Goal: Check status

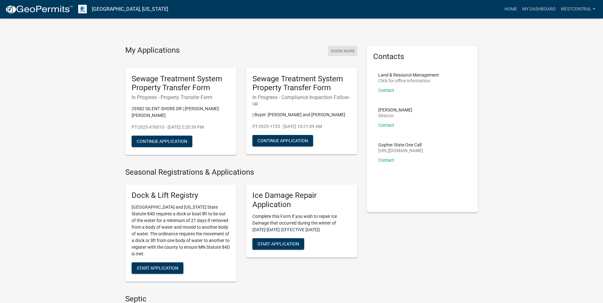
click at [349, 50] on button "Show More" at bounding box center [342, 51] width 29 height 10
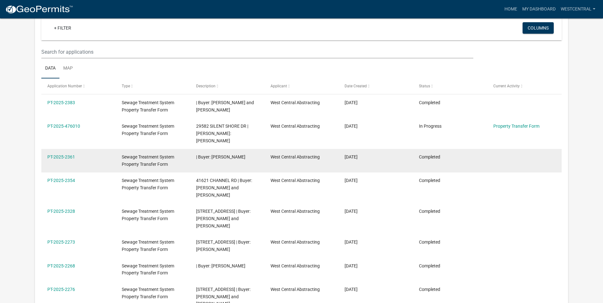
scroll to position [64, 0]
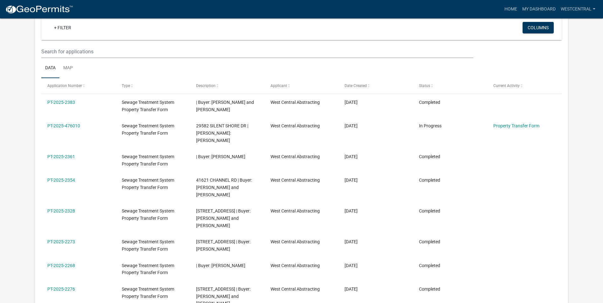
click at [67, 178] on link "PT-2025-2354" at bounding box center [61, 180] width 28 height 5
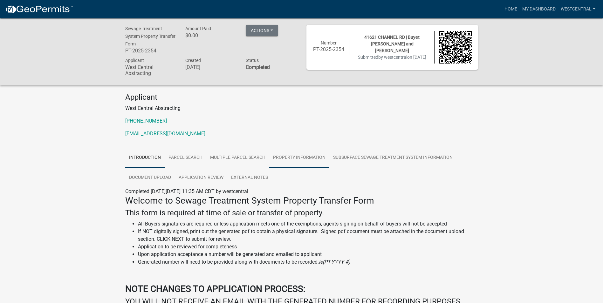
click at [296, 159] on link "Property Information" at bounding box center [299, 158] width 60 height 20
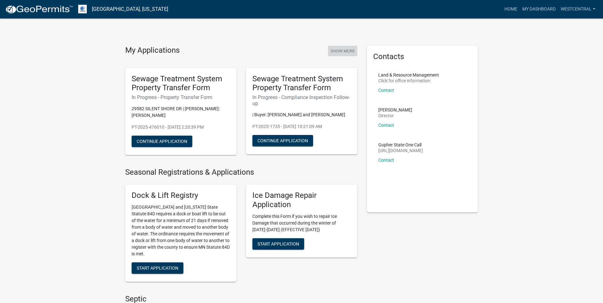
click at [346, 48] on button "Show More" at bounding box center [342, 51] width 29 height 10
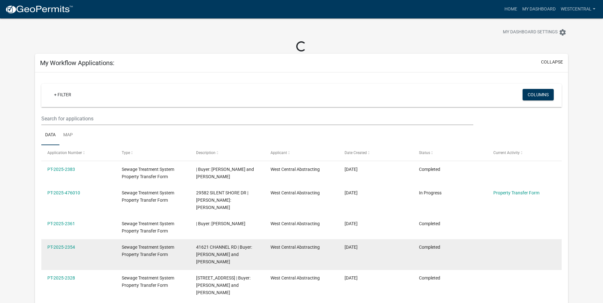
scroll to position [32, 0]
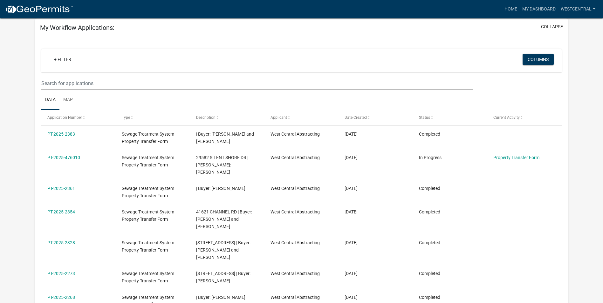
click at [336, 60] on div "+ Filter" at bounding box center [215, 60] width 343 height 13
